Goal: Check status: Check status

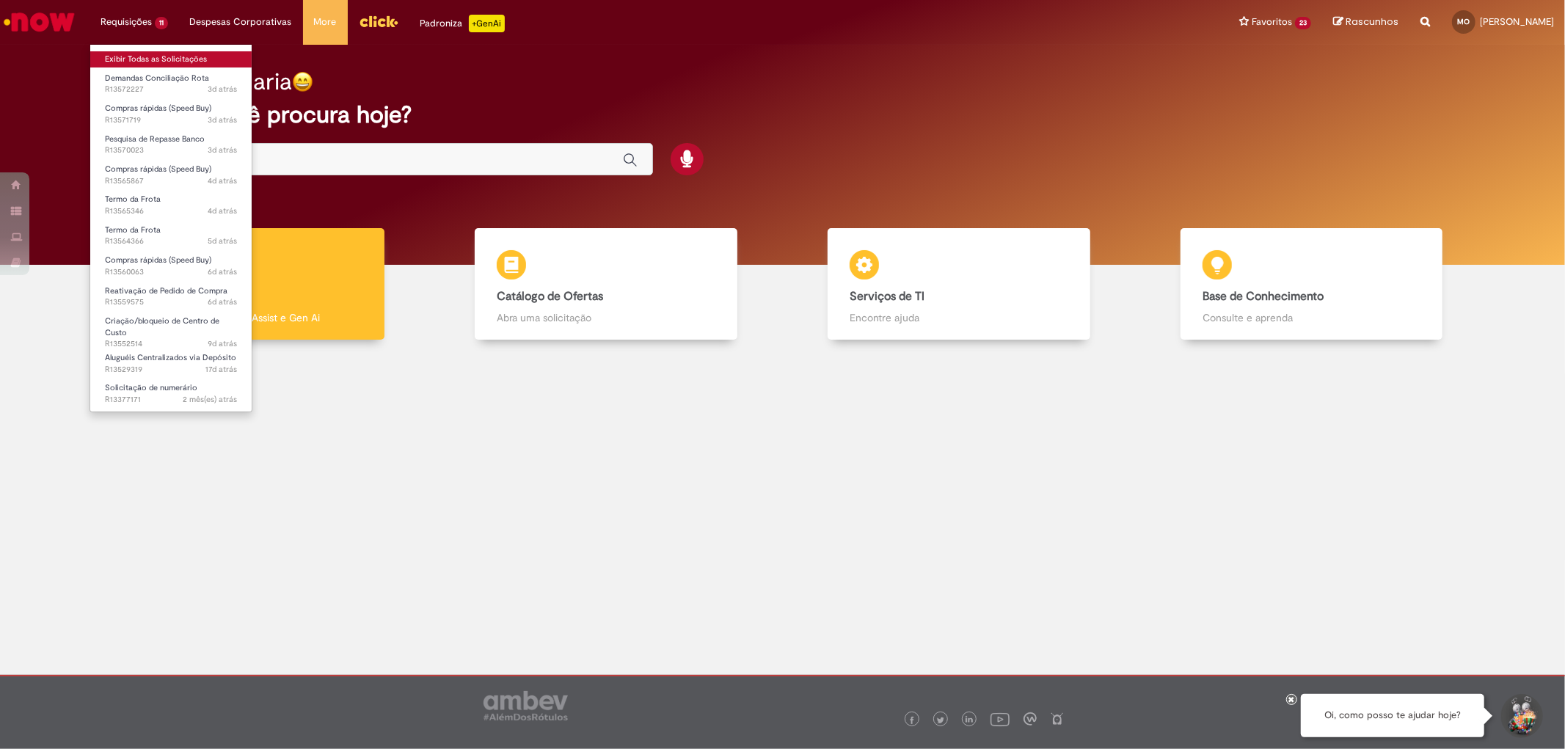
click at [134, 59] on link "Exibir Todas as Solicitações" at bounding box center [170, 59] width 161 height 16
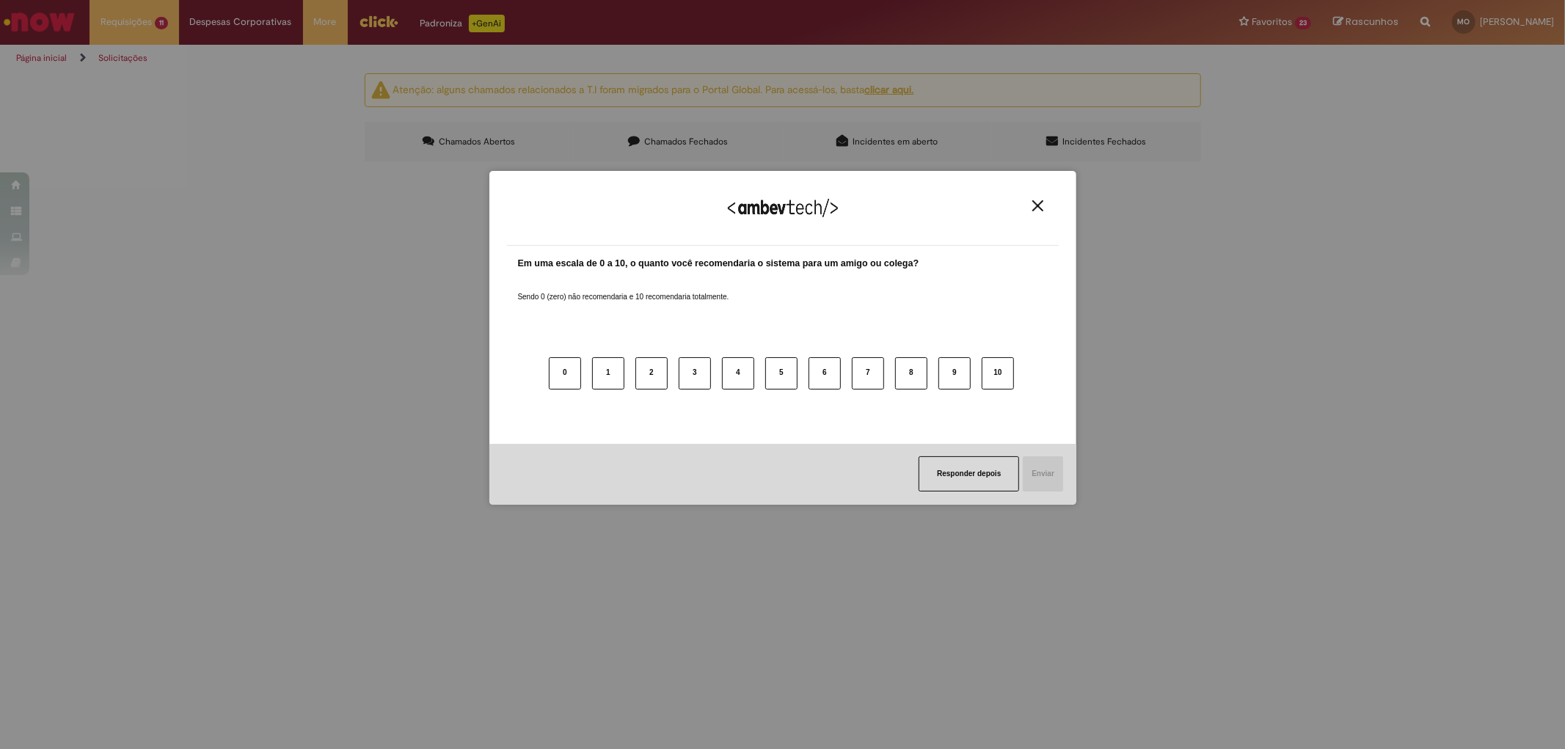
click at [1044, 210] on button "Close" at bounding box center [1038, 206] width 20 height 12
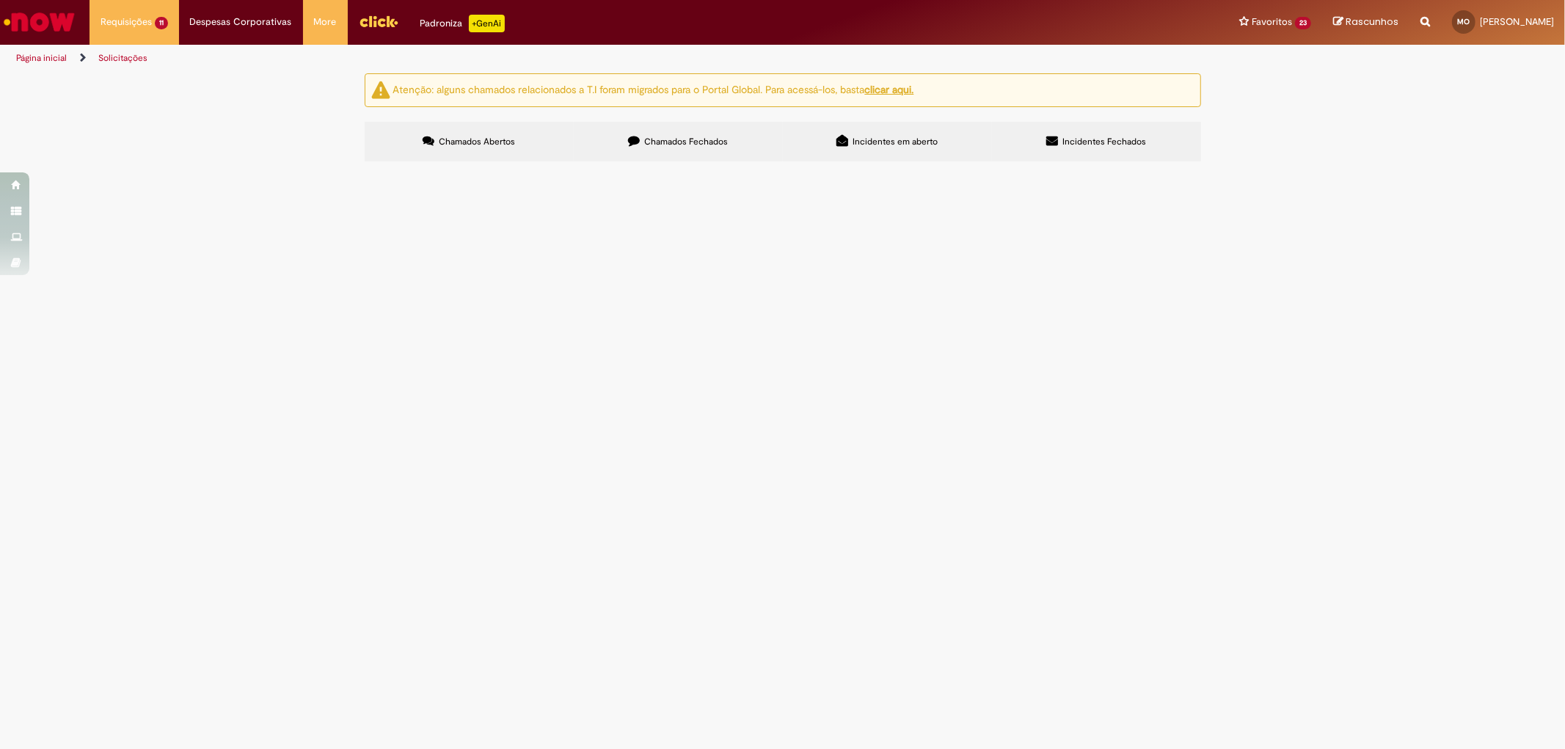
click at [0, 0] on span "Demandas Conciliação Rota" at bounding box center [0, 0] width 0 height 0
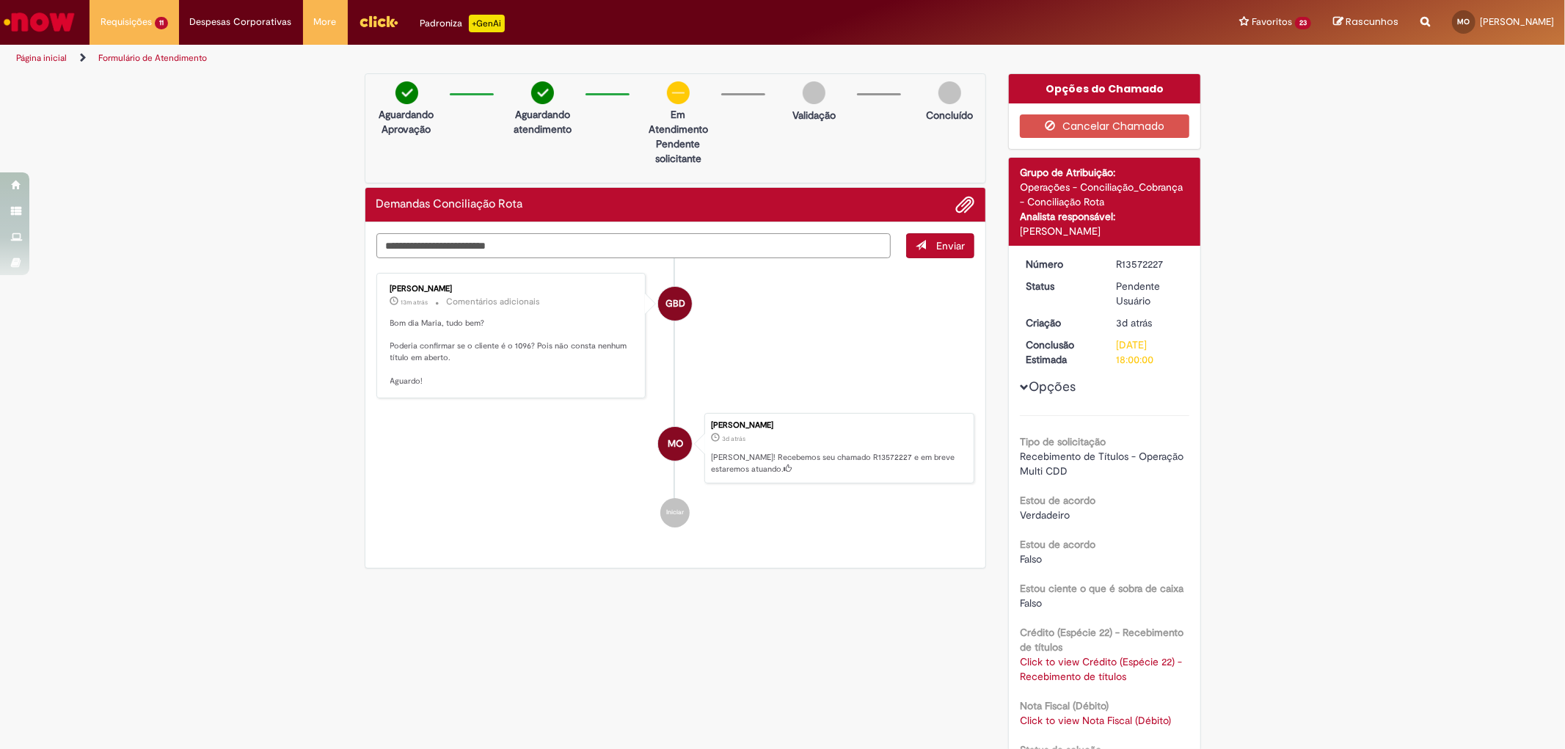
click at [439, 247] on textarea "Digite sua mensagem aqui..." at bounding box center [633, 245] width 515 height 25
type textarea "**********"
click at [937, 242] on span "Enviar" at bounding box center [950, 245] width 29 height 13
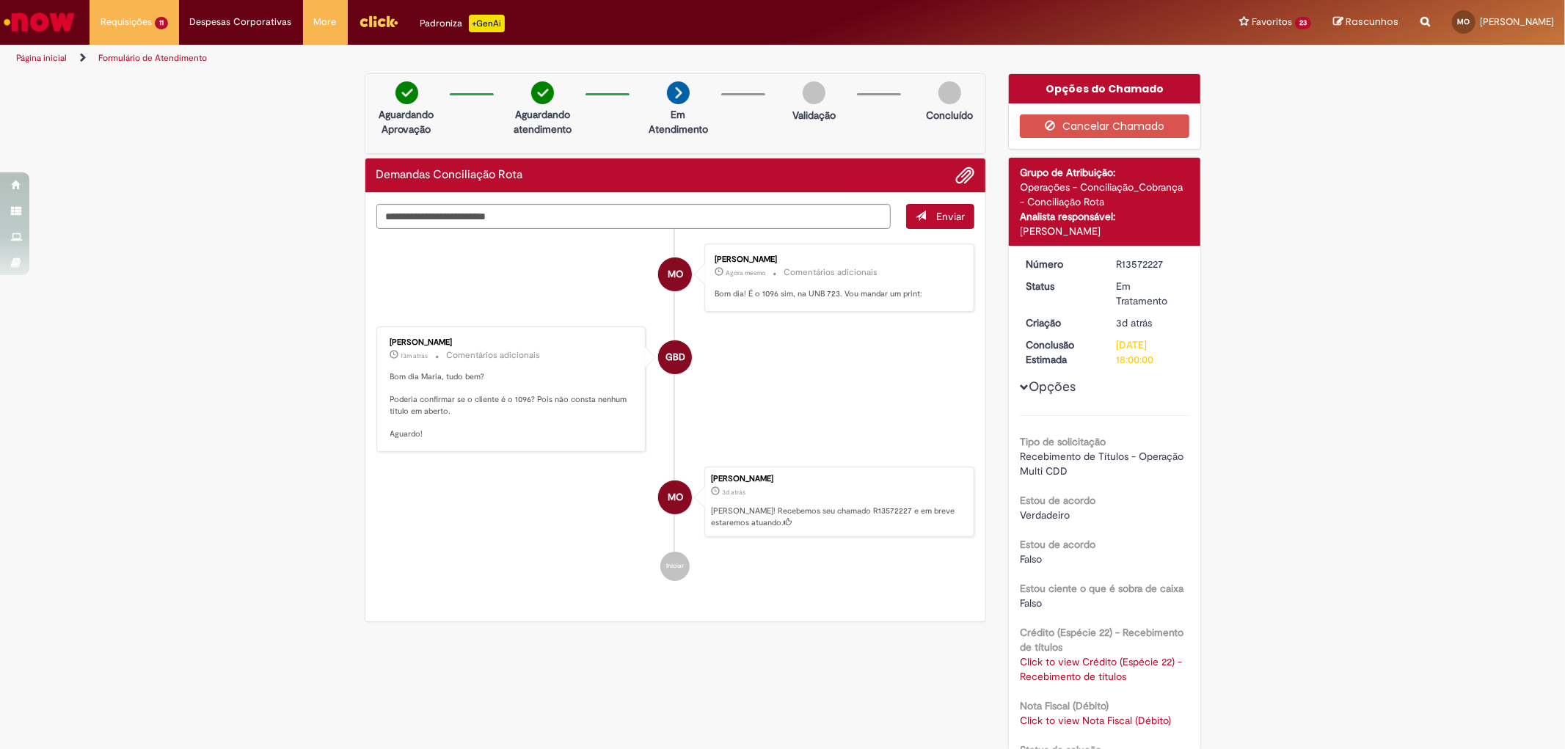
click at [956, 180] on span "Adicionar anexos" at bounding box center [965, 176] width 18 height 18
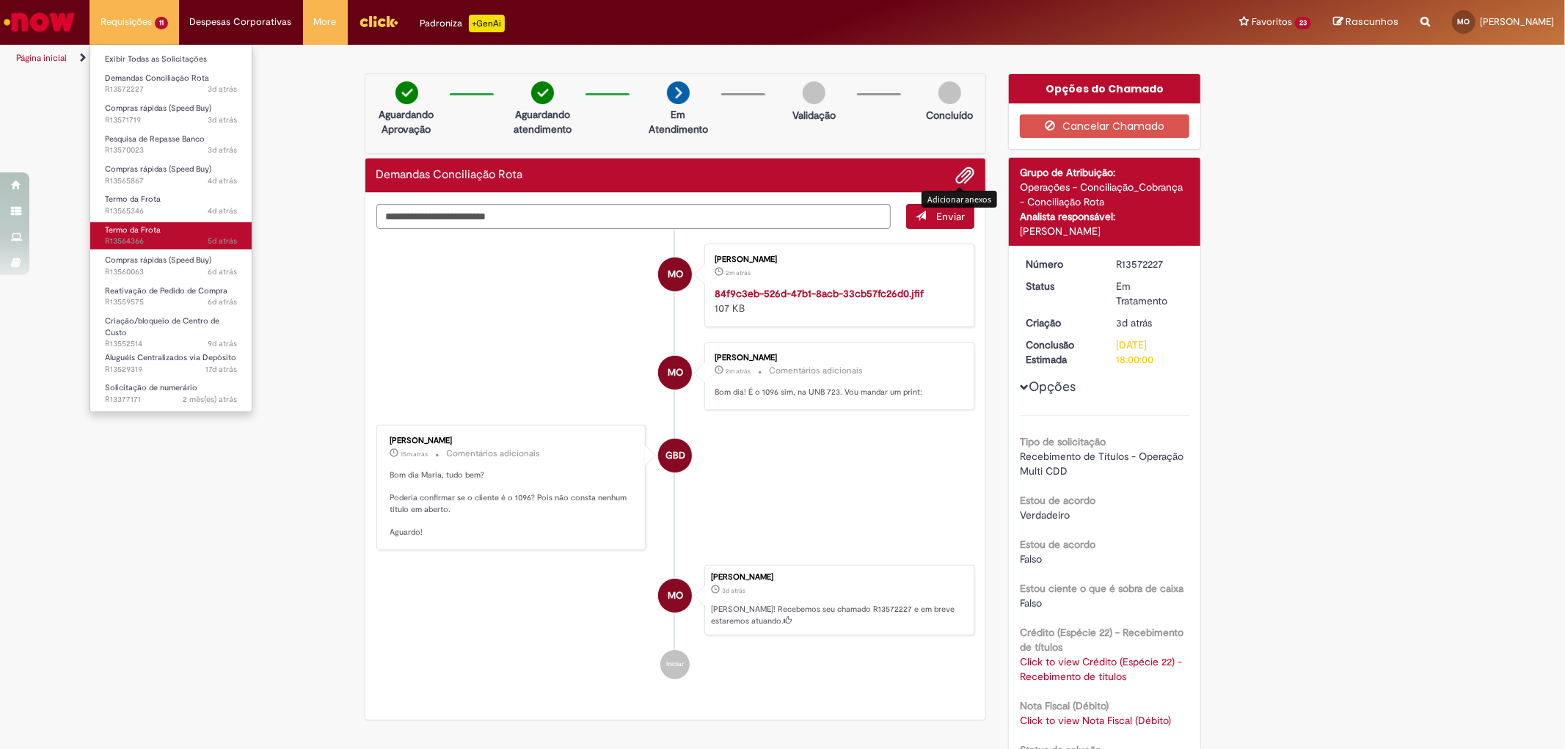
click at [172, 240] on span "5d atrás 5 dias atrás R13564366" at bounding box center [171, 241] width 132 height 12
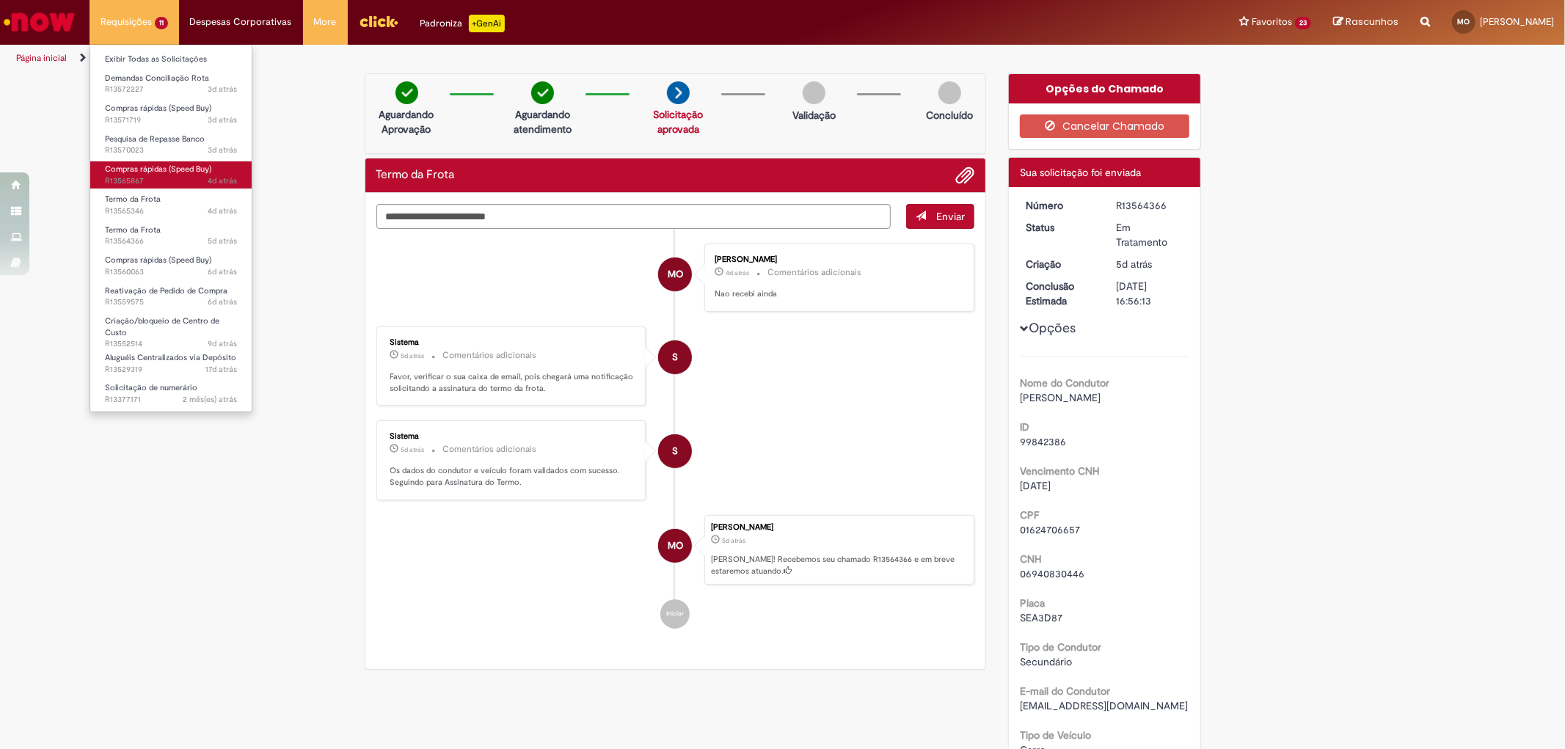
click at [164, 170] on span "Compras rápidas (Speed Buy)" at bounding box center [158, 169] width 106 height 11
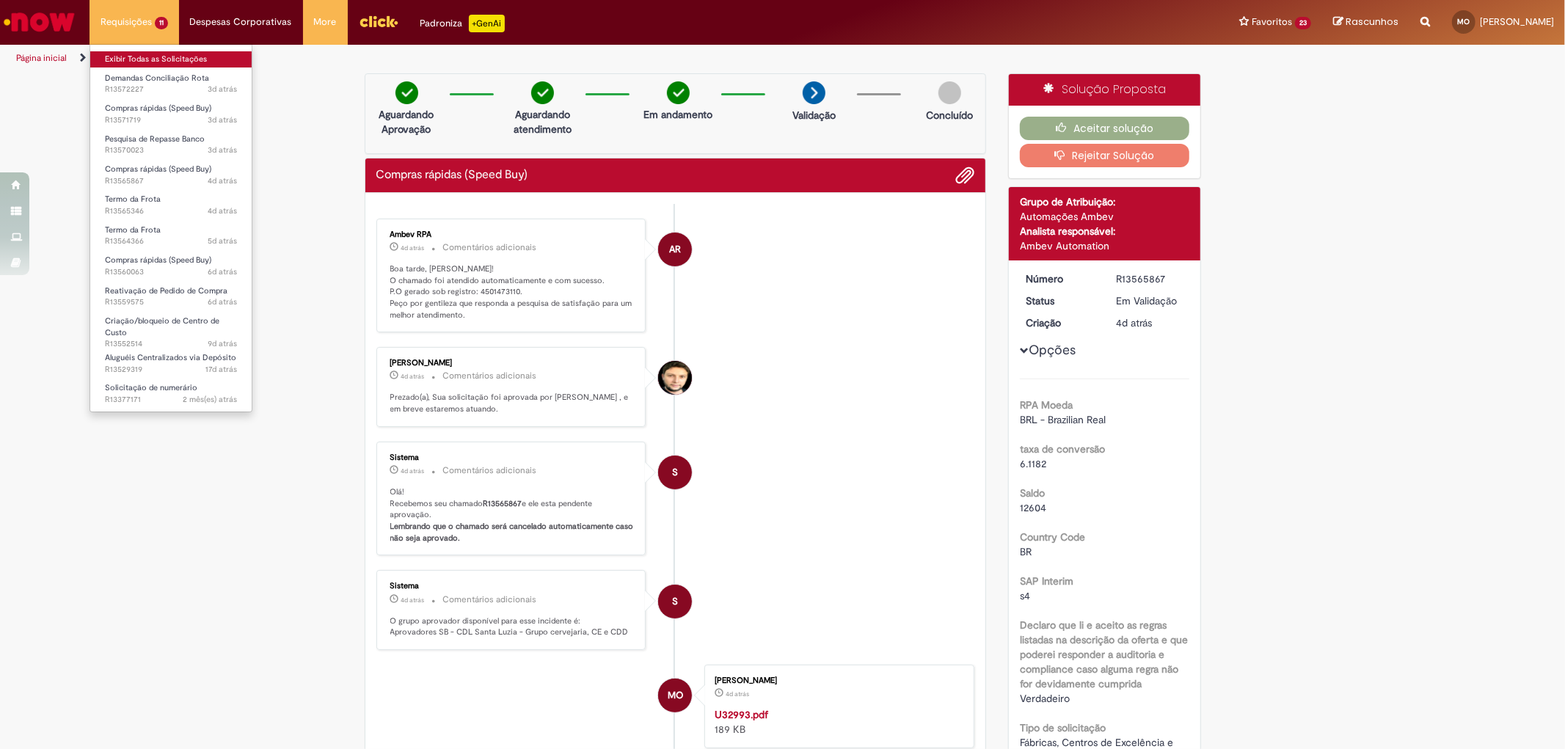
click at [129, 54] on link "Exibir Todas as Solicitações" at bounding box center [170, 59] width 161 height 16
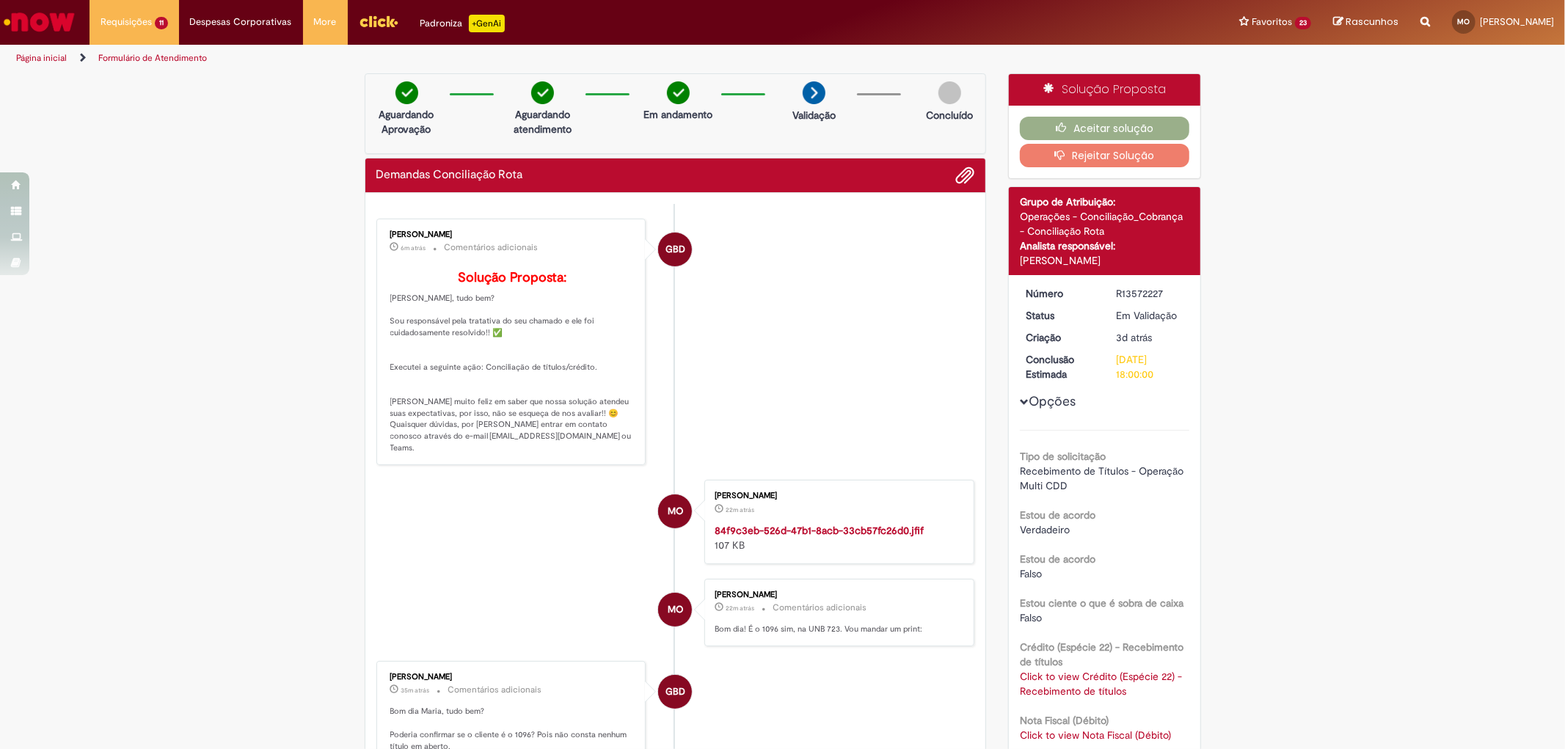
click at [459, 563] on li "MO Maria Damasceno De Oliveira 22m atrás 22 minutos atrás 84f9c3eb-526d-47b1-8a…" at bounding box center [675, 522] width 599 height 84
click at [932, 296] on li "GBD Gabriely Barros De Lira 7m atrás 7 minutos atrás Comentários adicionais Sol…" at bounding box center [675, 342] width 599 height 247
